Goal: Information Seeking & Learning: Check status

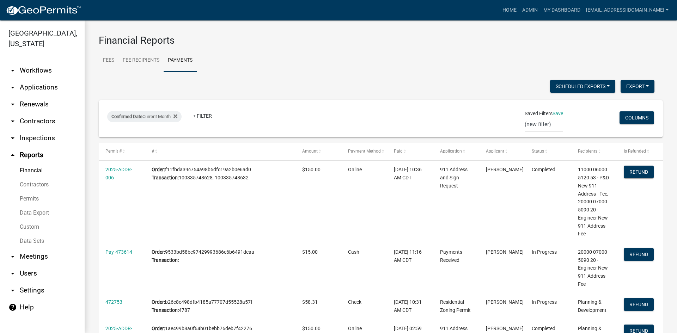
click at [46, 79] on link "arrow_drop_down Applications" at bounding box center [42, 87] width 85 height 17
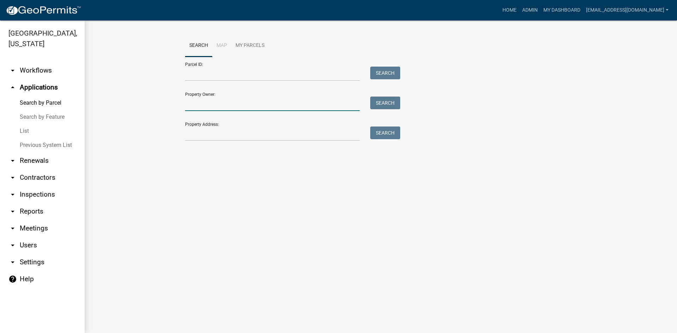
click at [203, 109] on input "Property Owner:" at bounding box center [272, 104] width 175 height 14
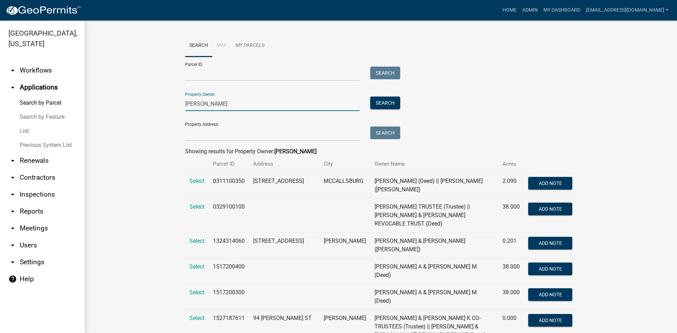
type input "[PERSON_NAME]"
click at [59, 79] on link "arrow_drop_up Applications" at bounding box center [42, 87] width 85 height 17
click at [51, 110] on link "Search by Feature" at bounding box center [42, 117] width 85 height 14
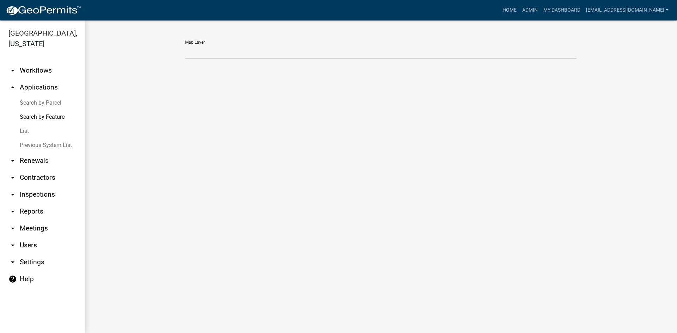
click at [51, 79] on link "arrow_drop_up Applications" at bounding box center [42, 87] width 85 height 17
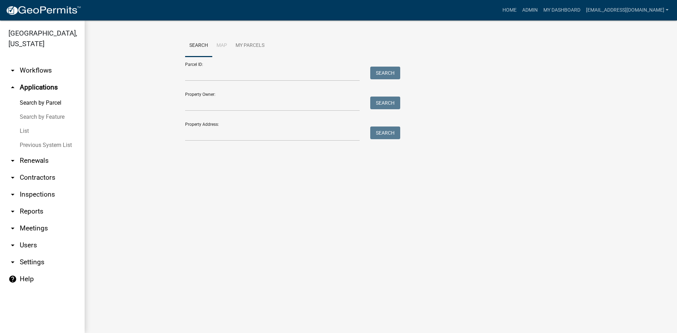
click at [26, 124] on link "List" at bounding box center [42, 131] width 85 height 14
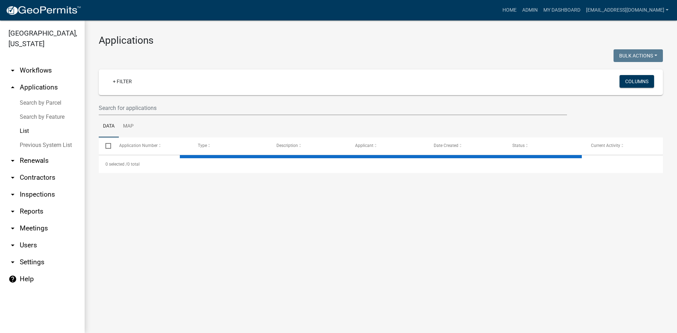
select select "3: 100"
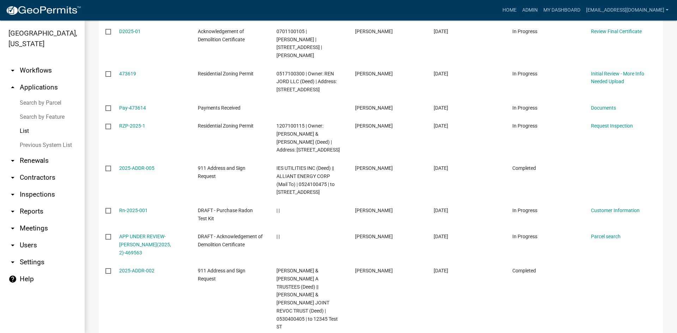
scroll to position [644, 0]
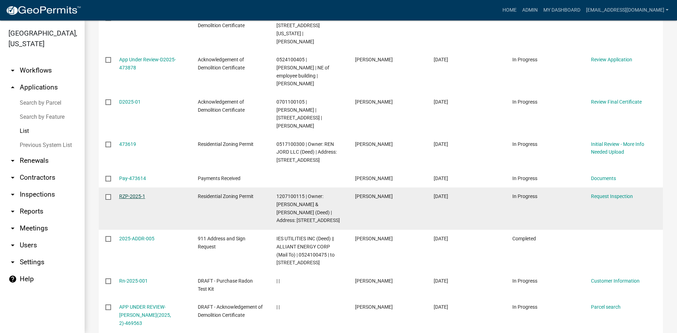
click at [139, 194] on link "RZP-2025-1" at bounding box center [132, 197] width 26 height 6
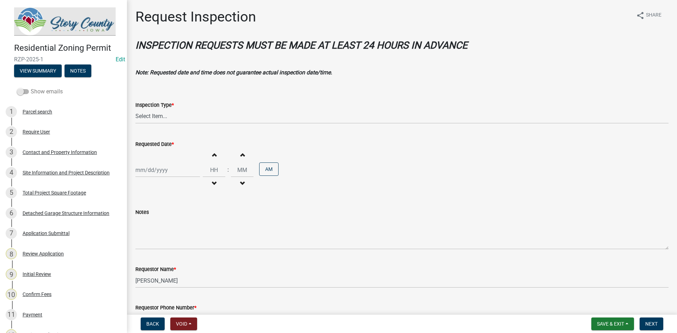
click at [18, 89] on span at bounding box center [23, 91] width 12 height 5
click at [31, 87] on input "Show emails" at bounding box center [31, 87] width 0 height 0
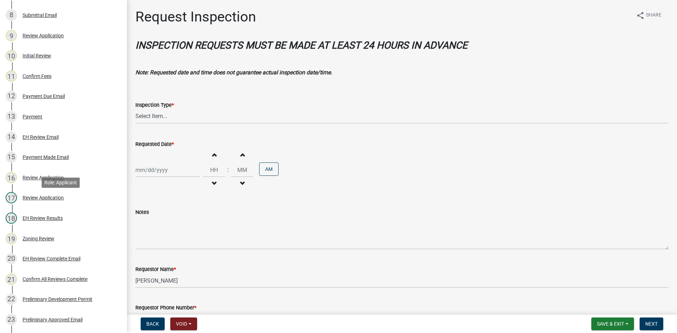
scroll to position [401, 0]
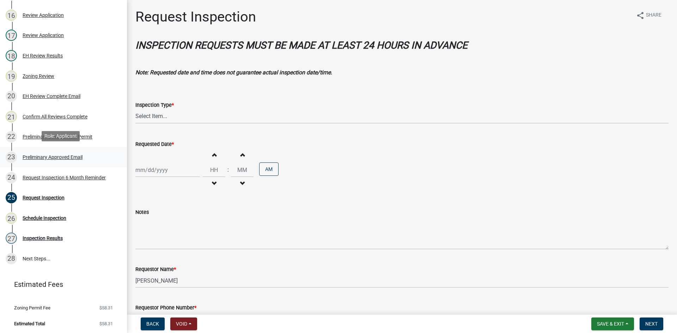
click at [34, 159] on div "23 Preliminary Approved Email" at bounding box center [61, 157] width 110 height 11
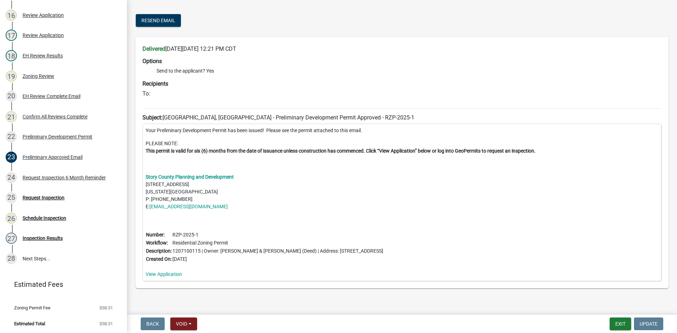
scroll to position [38, 0]
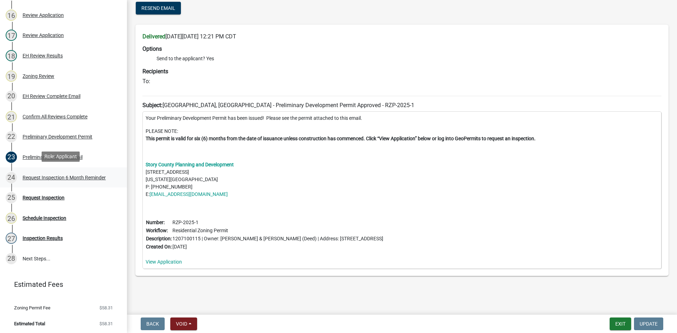
click at [48, 175] on div "Request Inspection 6 Month Reminder" at bounding box center [64, 177] width 83 height 5
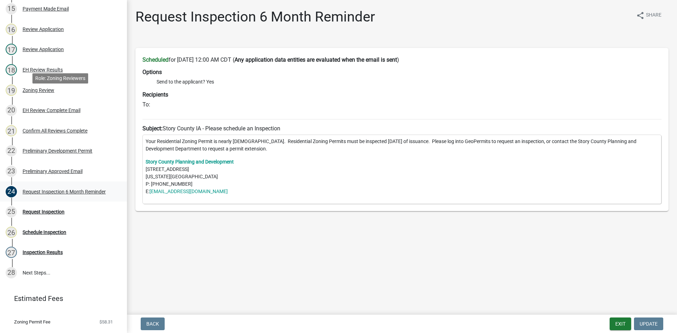
scroll to position [388, 0]
click at [48, 170] on div "Preliminary Approved Email" at bounding box center [53, 170] width 60 height 5
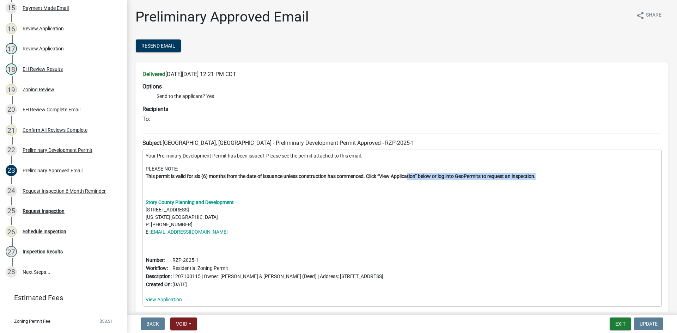
drag, startPoint x: 549, startPoint y: 174, endPoint x: 411, endPoint y: 176, distance: 137.9
click at [411, 176] on p "PLEASE NOTE: This permit is valid for six (6) months from the date of issuance …" at bounding box center [402, 172] width 513 height 15
click at [332, 165] on p "PLEASE NOTE: This permit is valid for six (6) months from the date of issuance …" at bounding box center [402, 172] width 513 height 15
